Goal: Check status: Check status

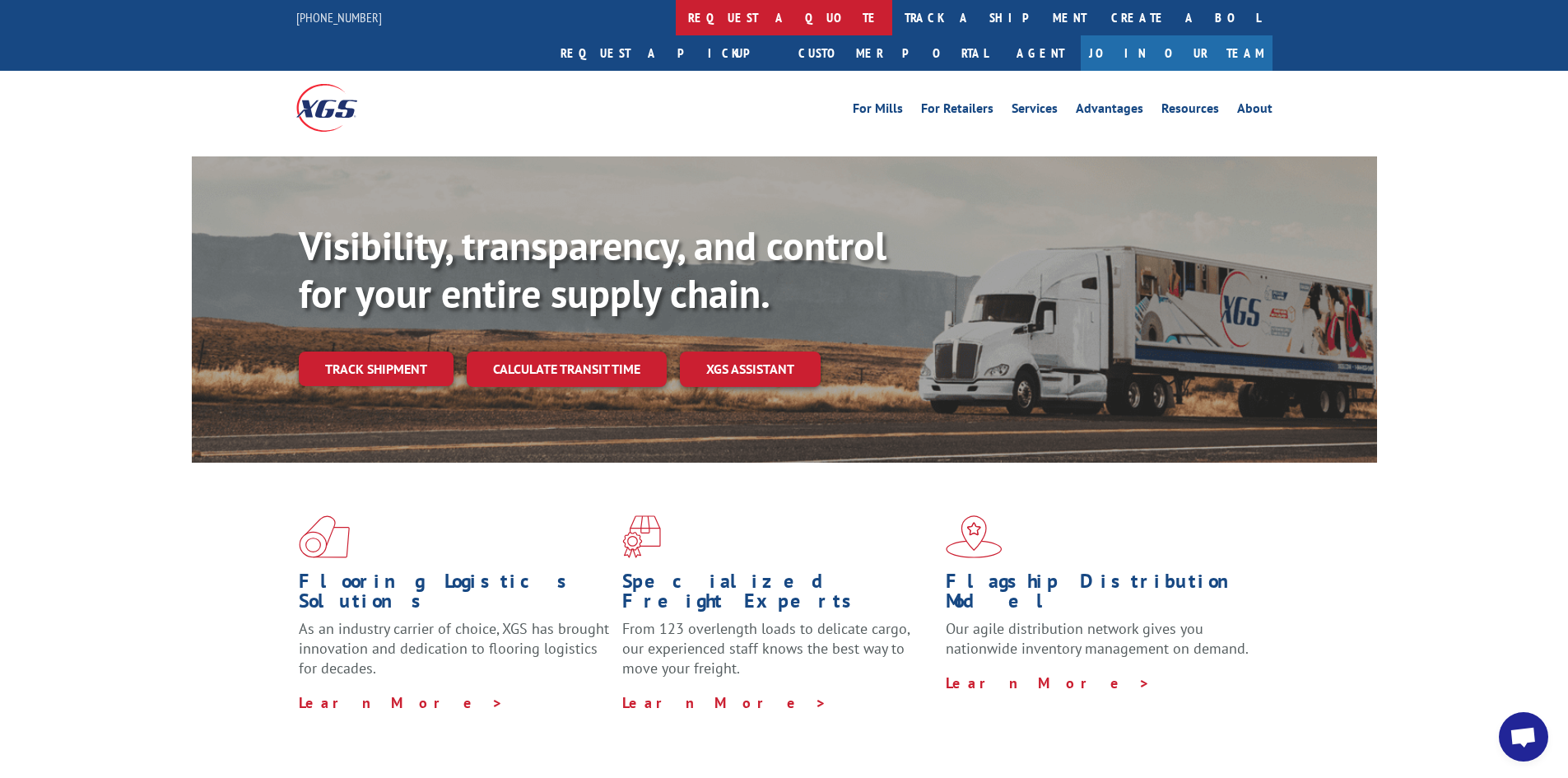
click at [675, 22] on link "request a quote" at bounding box center [784, 17] width 216 height 36
click at [892, 19] on link "track a shipment" at bounding box center [994, 17] width 206 height 36
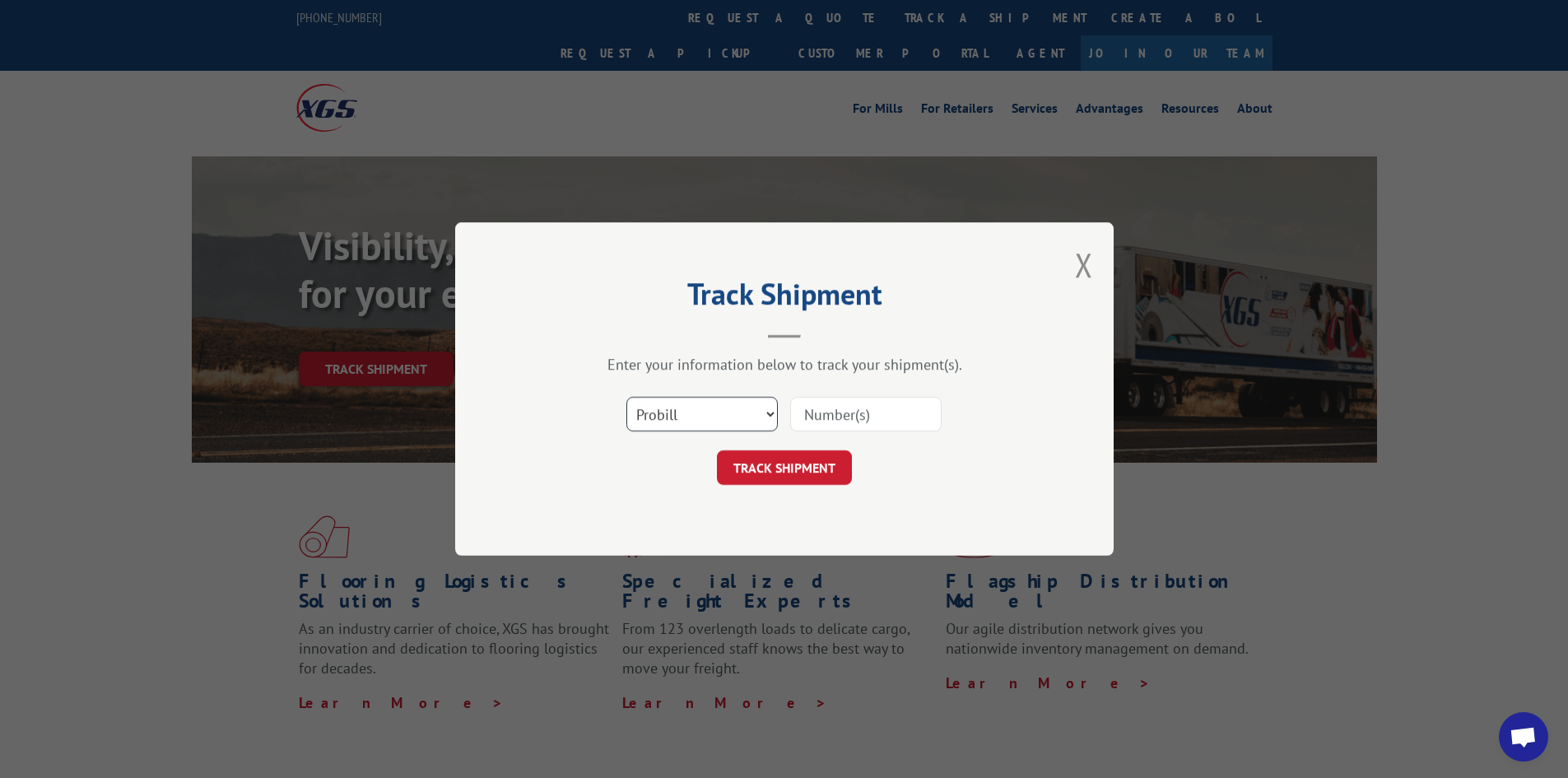
click at [711, 405] on select "Select category... Probill BOL PO" at bounding box center [701, 414] width 151 height 35
select select "po"
click at [626, 397] on select "Select category... Probill BOL PO" at bounding box center [701, 414] width 151 height 35
click at [825, 403] on input at bounding box center [865, 414] width 151 height 35
type input "fw000927"
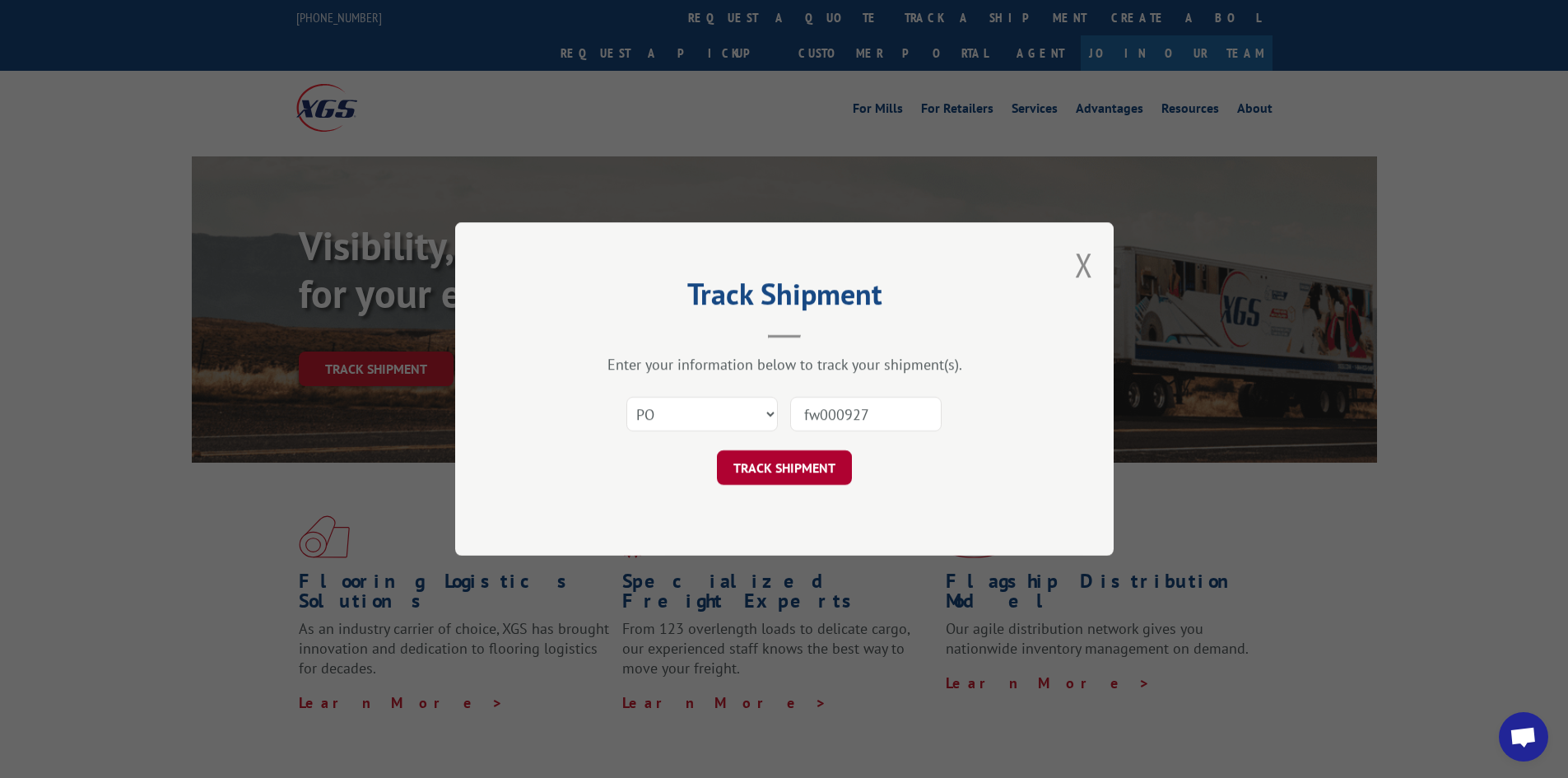
click at [788, 454] on button "TRACK SHIPMENT" at bounding box center [784, 467] width 135 height 35
